Goal: Information Seeking & Learning: Understand process/instructions

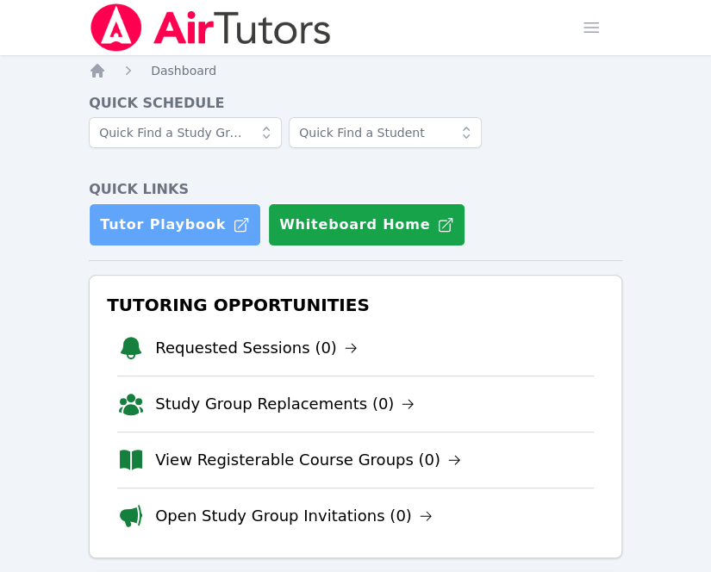
click at [205, 216] on link "Tutor Playbook" at bounding box center [175, 224] width 172 height 43
